Goal: Task Accomplishment & Management: Use online tool/utility

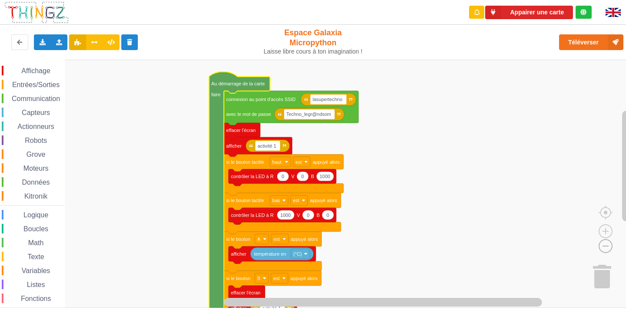
click at [608, 240] on image "Espace de travail de Blocky" at bounding box center [592, 226] width 42 height 54
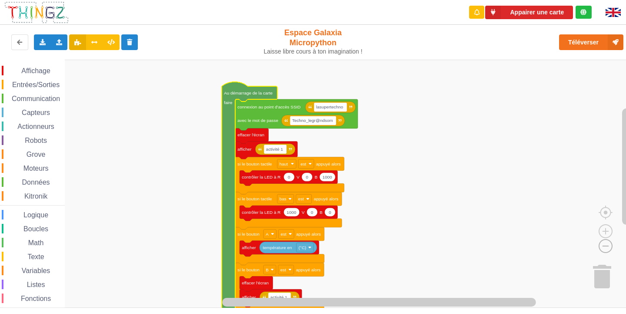
click at [608, 240] on image "Espace de travail de Blocky" at bounding box center [592, 226] width 42 height 54
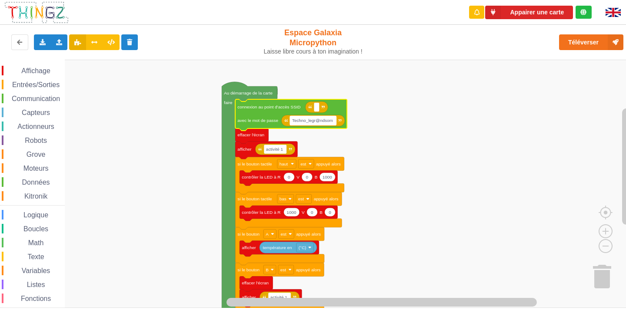
click at [330, 122] on text "Techno_legr@ndsom" at bounding box center [312, 120] width 41 height 5
click at [317, 107] on text "Espace de travail de Blocky" at bounding box center [316, 106] width 1 height 5
type input "n"
type input "V"
type input "NETGEAR38"
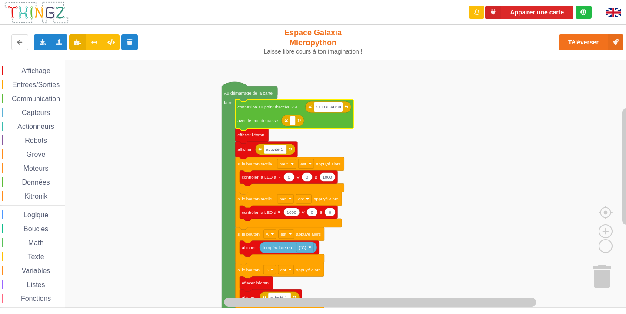
click at [293, 126] on icon "Espace de travail de Blocky" at bounding box center [292, 120] width 23 height 11
click at [294, 122] on rect "Espace de travail de Blocky" at bounding box center [293, 120] width 6 height 9
type input "joyoustuba995"
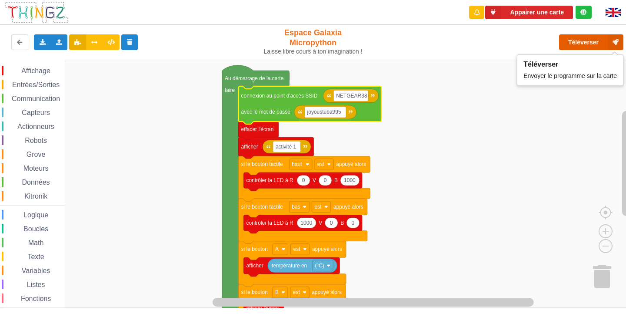
click at [587, 41] on button "Téléverser" at bounding box center [591, 42] width 64 height 16
click at [582, 43] on button "Téléverser" at bounding box center [591, 42] width 64 height 16
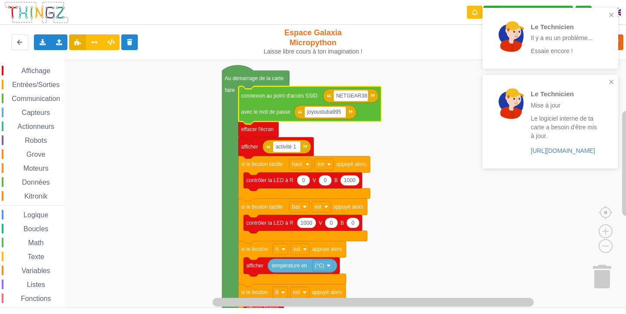
click at [615, 11] on div "Le Technicien Il y a eu un problème... Essaie encore !" at bounding box center [551, 38] width 136 height 61
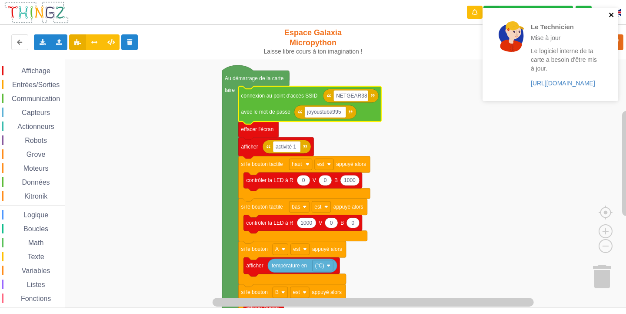
click at [611, 16] on icon "close" at bounding box center [611, 15] width 4 height 4
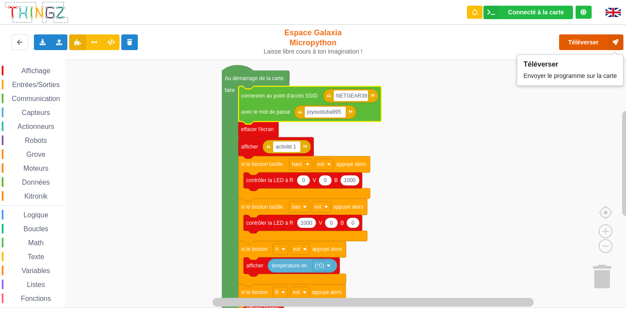
click at [587, 42] on button "Téléverser" at bounding box center [591, 42] width 64 height 16
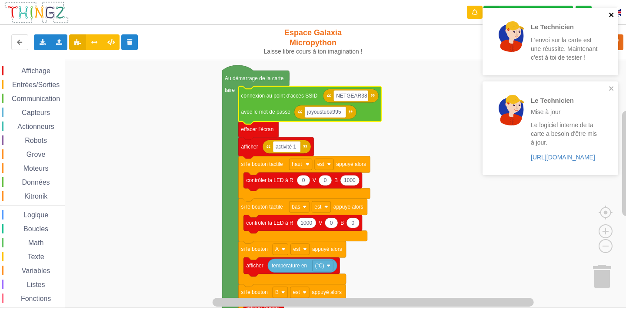
click at [611, 12] on icon "close" at bounding box center [612, 14] width 6 height 7
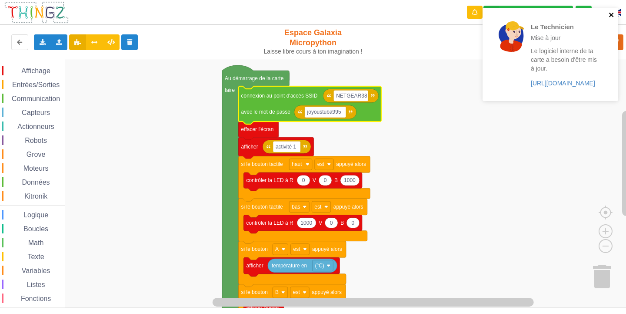
click at [612, 13] on icon "close" at bounding box center [612, 14] width 6 height 7
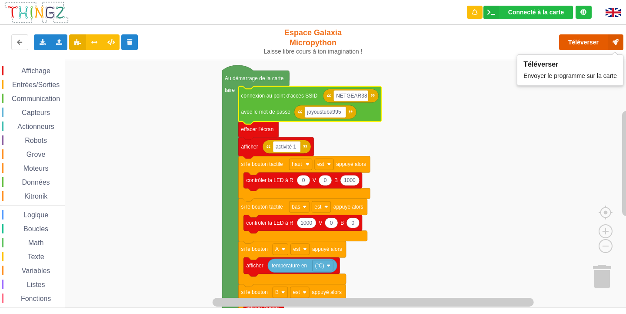
click at [575, 41] on button "Téléverser" at bounding box center [591, 42] width 64 height 16
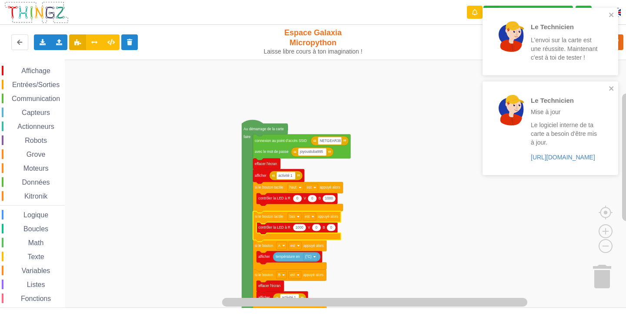
click at [123, 195] on rect "Espace de travail de Blocky" at bounding box center [316, 184] width 632 height 248
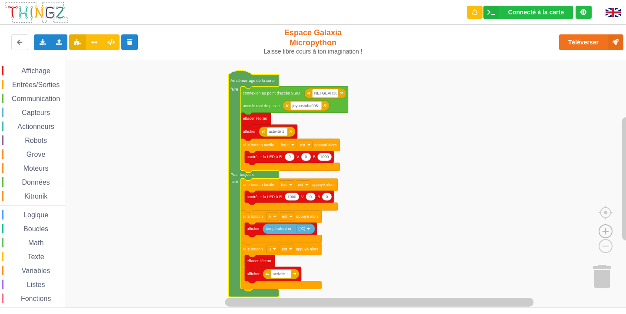
click at [609, 234] on image "Espace de travail de Blocky" at bounding box center [606, 211] width 42 height 54
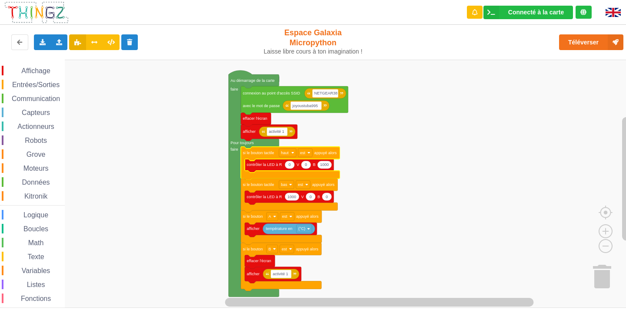
click at [372, 126] on rect "Espace de travail de Blocky" at bounding box center [316, 184] width 632 height 248
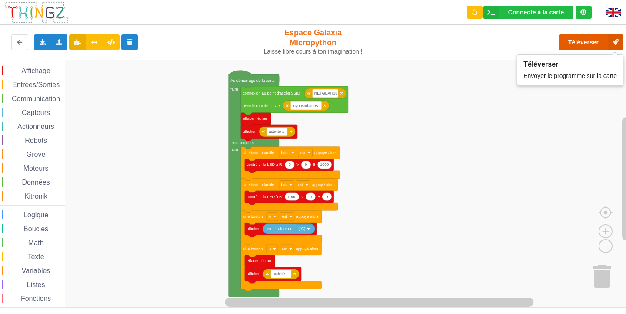
click at [586, 42] on button "Téléverser" at bounding box center [591, 42] width 64 height 16
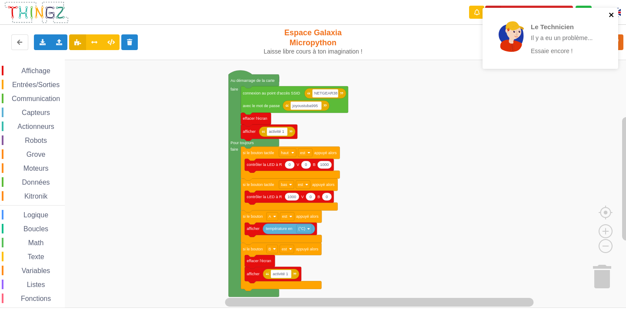
click at [612, 12] on icon "close" at bounding box center [612, 14] width 6 height 7
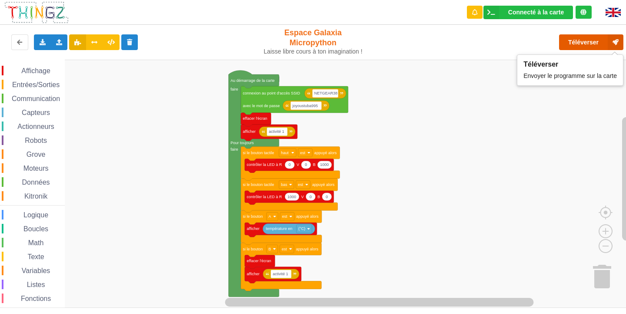
click at [585, 39] on button "Téléverser" at bounding box center [591, 42] width 64 height 16
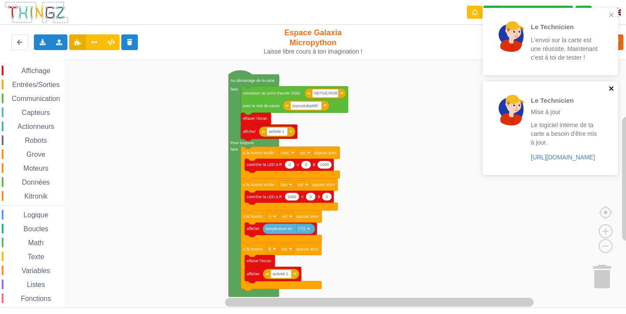
click at [609, 87] on icon "close" at bounding box center [612, 88] width 6 height 7
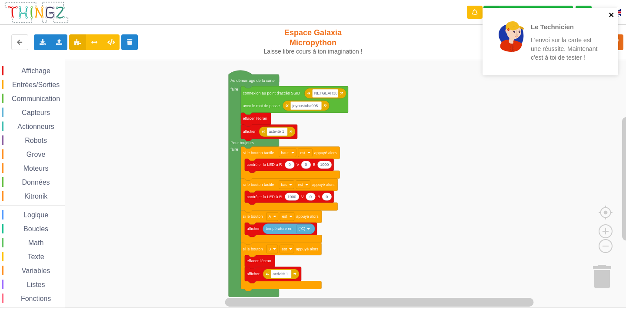
click at [615, 13] on icon "close" at bounding box center [612, 14] width 6 height 7
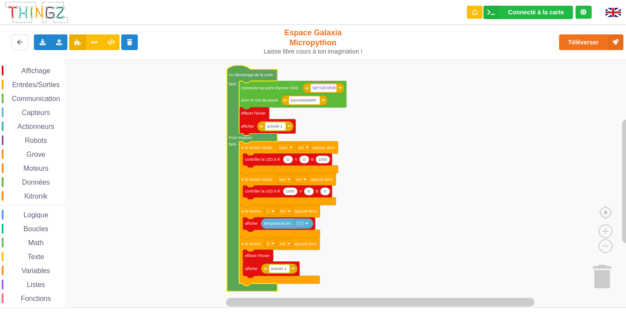
click at [25, 97] on span "Communication" at bounding box center [35, 98] width 51 height 7
click at [435, 134] on rect "Espace de travail de Blocky" at bounding box center [316, 184] width 632 height 248
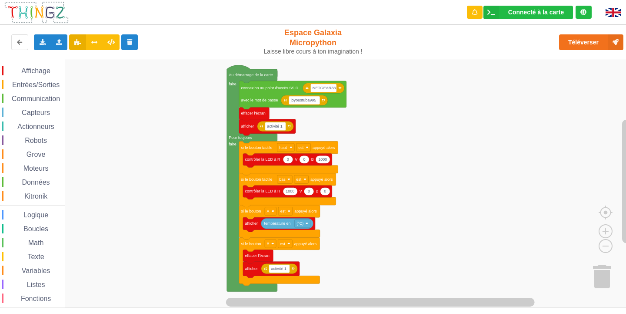
click at [33, 100] on span "Communication" at bounding box center [35, 98] width 51 height 7
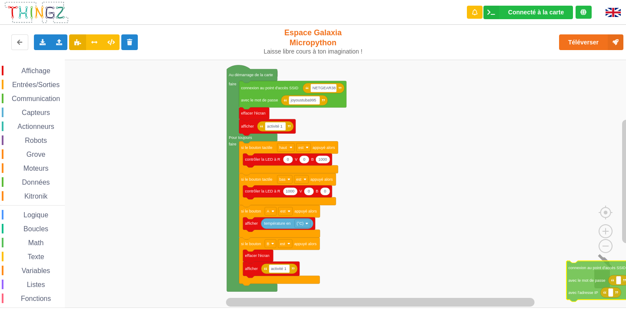
click at [591, 283] on div "Affichage Entrées/Sorties Communication Capteurs Actionneurs Robots Grove Moteu…" at bounding box center [316, 184] width 632 height 248
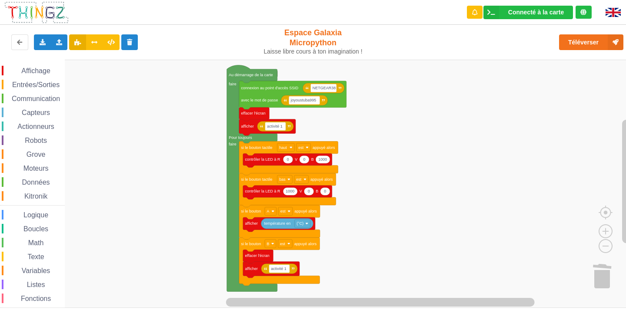
click at [37, 97] on span "Communication" at bounding box center [35, 98] width 51 height 7
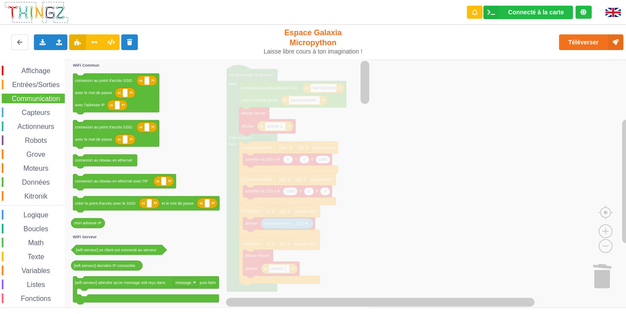
click at [37, 64] on div "Affichage Entrées/Sorties Communication Capteurs Actionneurs Robots Grove Moteu…" at bounding box center [32, 195] width 65 height 271
click at [37, 70] on span "Affichage" at bounding box center [35, 70] width 31 height 7
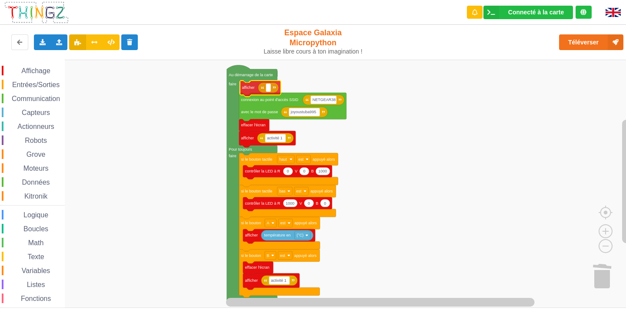
click at [251, 89] on div "Affichage Entrées/Sorties Communication Capteurs Actionneurs Robots Grove Moteu…" at bounding box center [316, 184] width 632 height 248
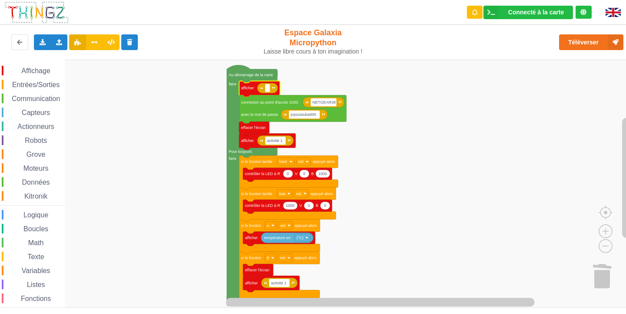
click at [37, 95] on span "Communication" at bounding box center [35, 98] width 51 height 7
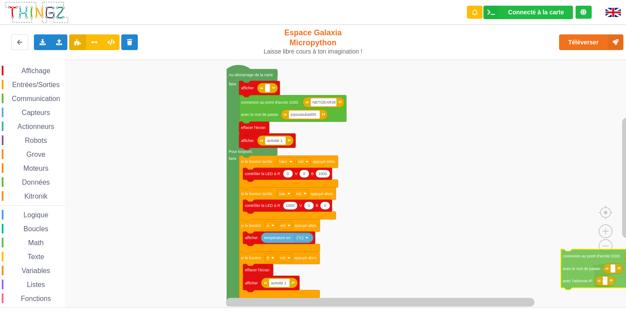
click at [583, 263] on div "Affichage Entrées/Sorties Communication Capteurs Actionneurs Robots Grove Moteu…" at bounding box center [316, 184] width 632 height 248
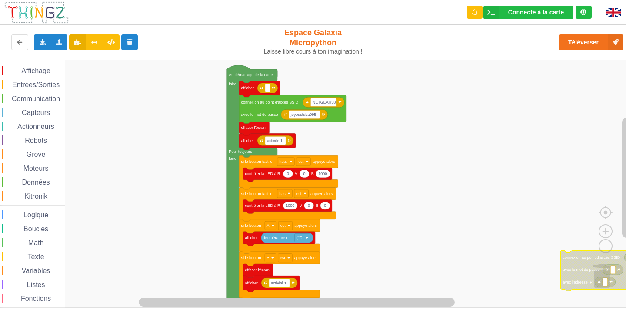
click at [43, 96] on span "Communication" at bounding box center [35, 98] width 51 height 7
click at [273, 90] on div "Affichage Entrées/Sorties Communication Capteurs Actionneurs Robots Grove Moteu…" at bounding box center [316, 184] width 632 height 248
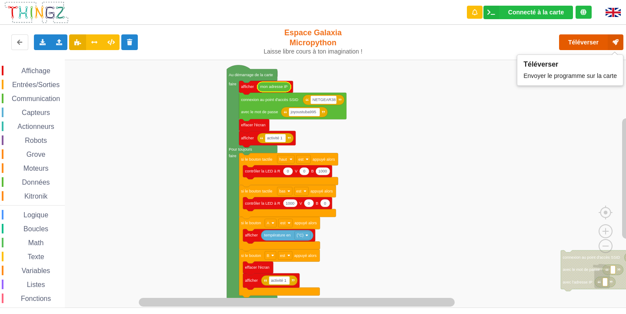
click at [589, 46] on button "Téléverser" at bounding box center [591, 42] width 64 height 16
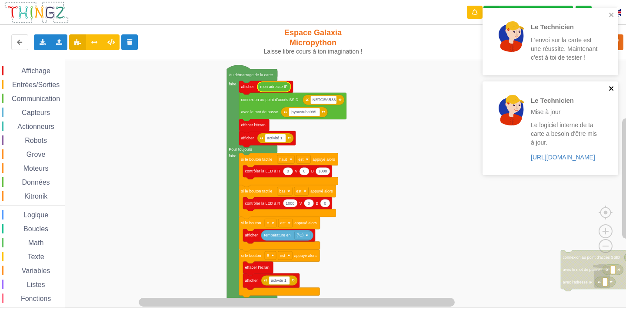
click at [609, 87] on icon "close" at bounding box center [612, 88] width 6 height 7
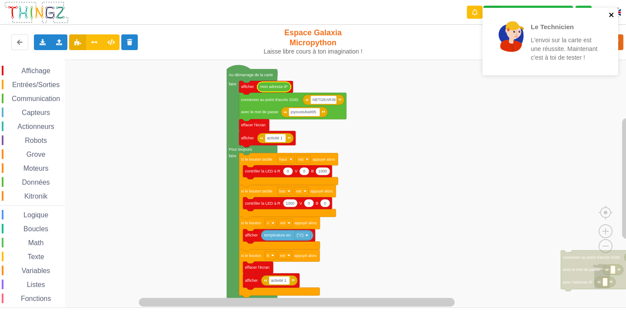
click at [613, 14] on icon "close" at bounding box center [612, 14] width 6 height 7
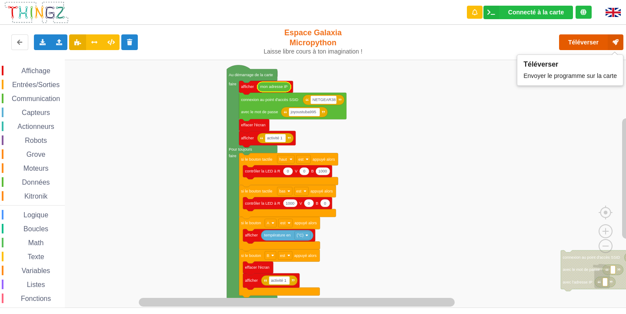
click at [583, 40] on button "Téléverser" at bounding box center [591, 42] width 64 height 16
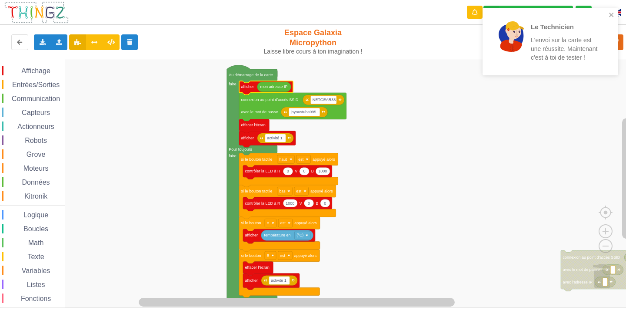
click at [251, 90] on icon "Espace de travail de Blocky" at bounding box center [266, 88] width 54 height 14
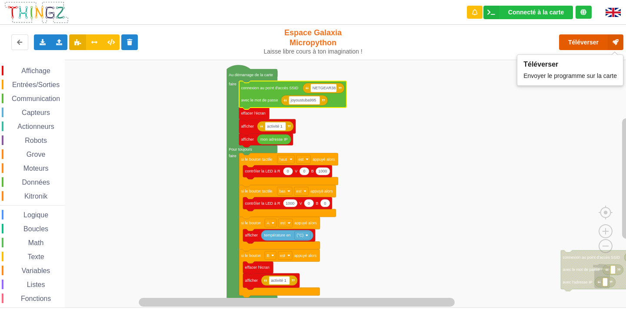
click at [576, 39] on button "Téléverser" at bounding box center [591, 42] width 64 height 16
click at [595, 39] on button "Téléverser" at bounding box center [591, 42] width 64 height 16
